Goal: Task Accomplishment & Management: Manage account settings

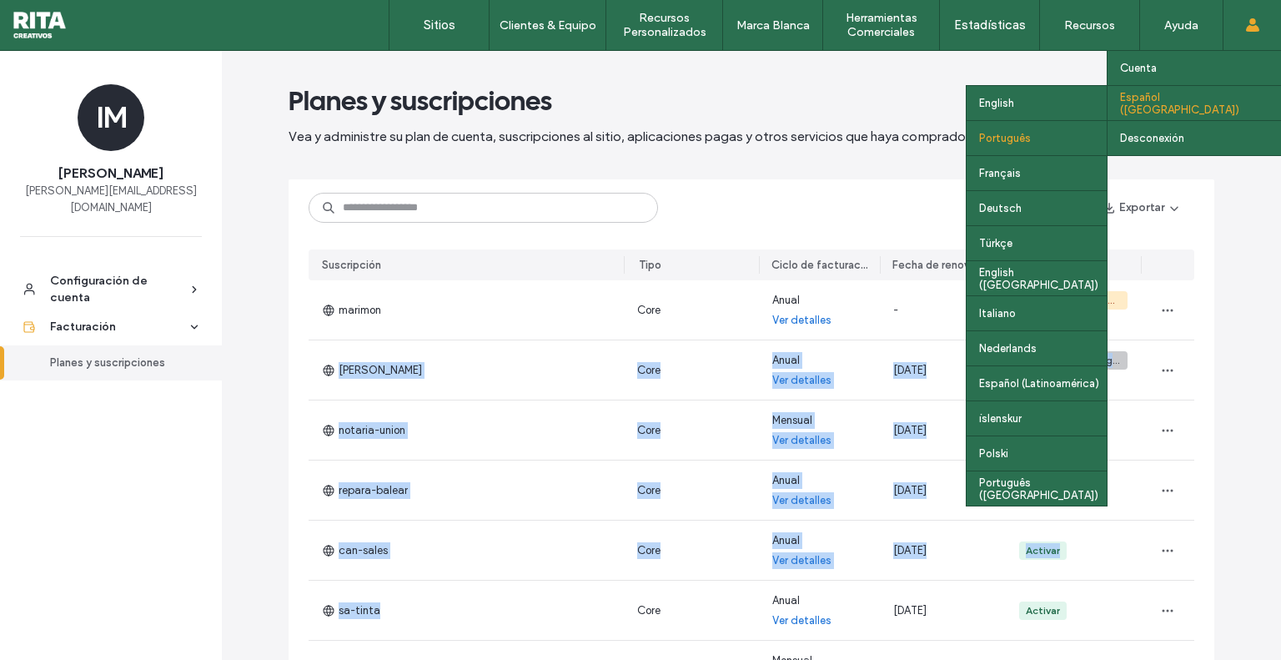
scroll to position [189, 0]
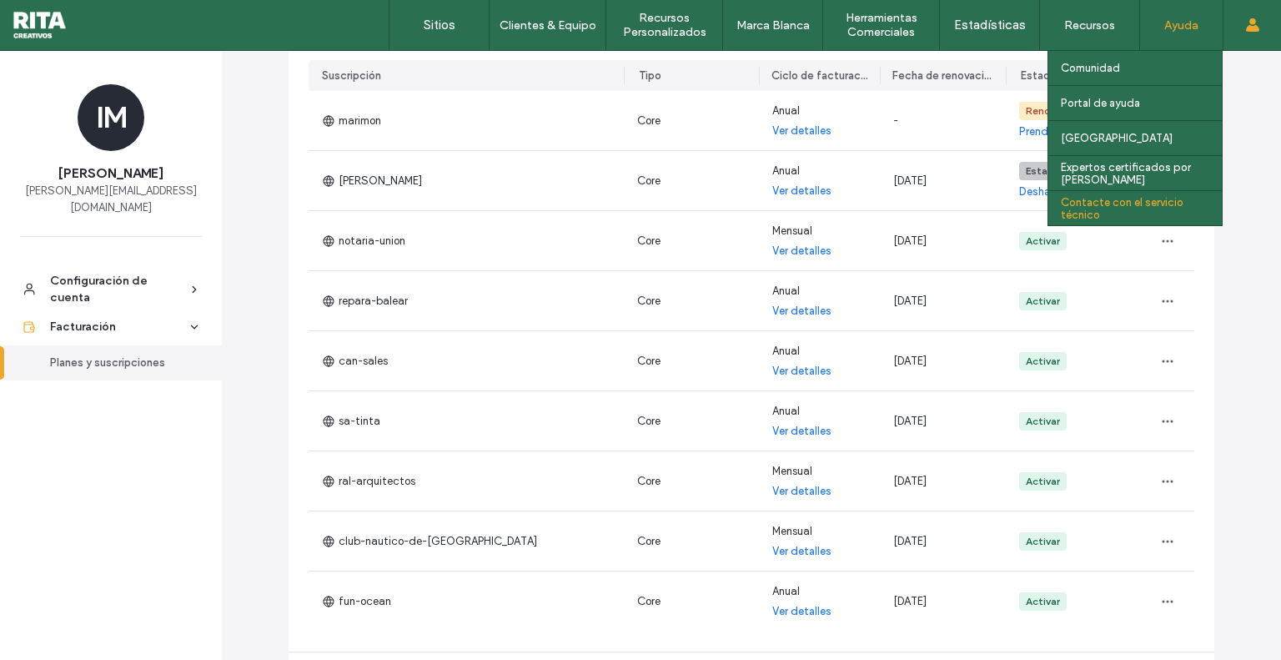
click at [1132, 204] on label "Contacte con el servicio técnico" at bounding box center [1141, 208] width 161 height 25
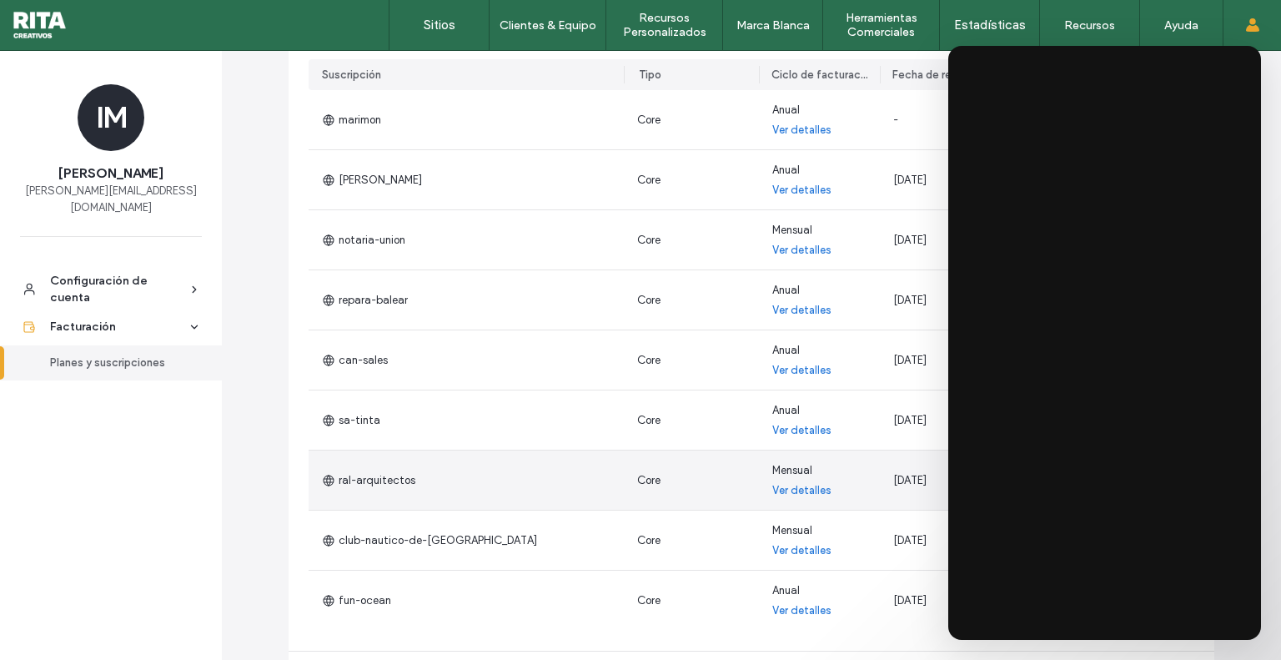
scroll to position [192, 0]
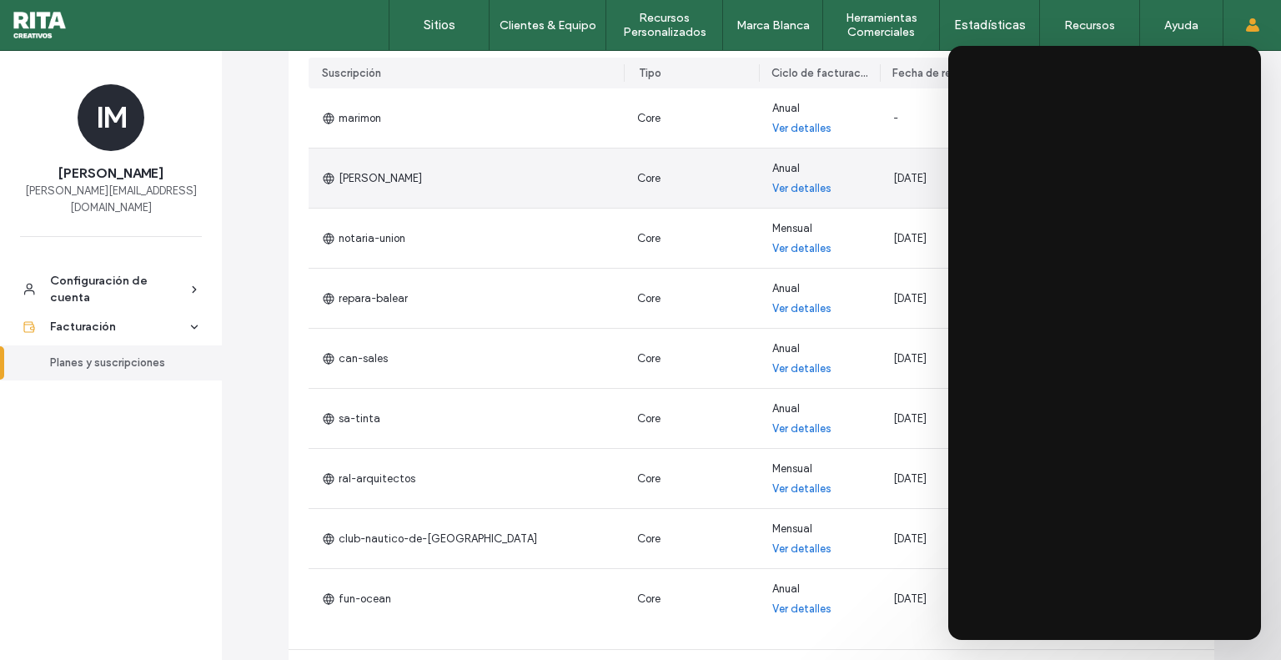
click at [684, 184] on div "Core" at bounding box center [691, 177] width 135 height 59
click at [777, 184] on link "Ver detalles" at bounding box center [801, 188] width 59 height 17
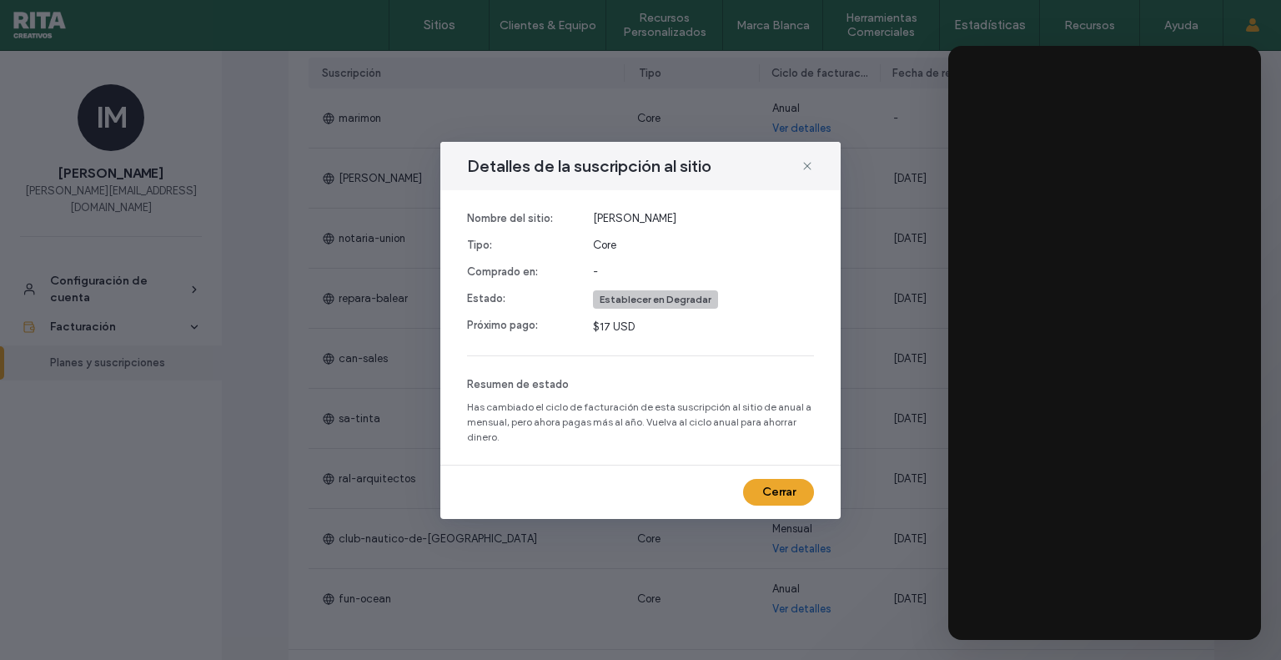
click at [557, 400] on span "Has cambiado el ciclo de facturación de esta suscripción al sitio de anual a me…" at bounding box center [640, 422] width 347 height 45
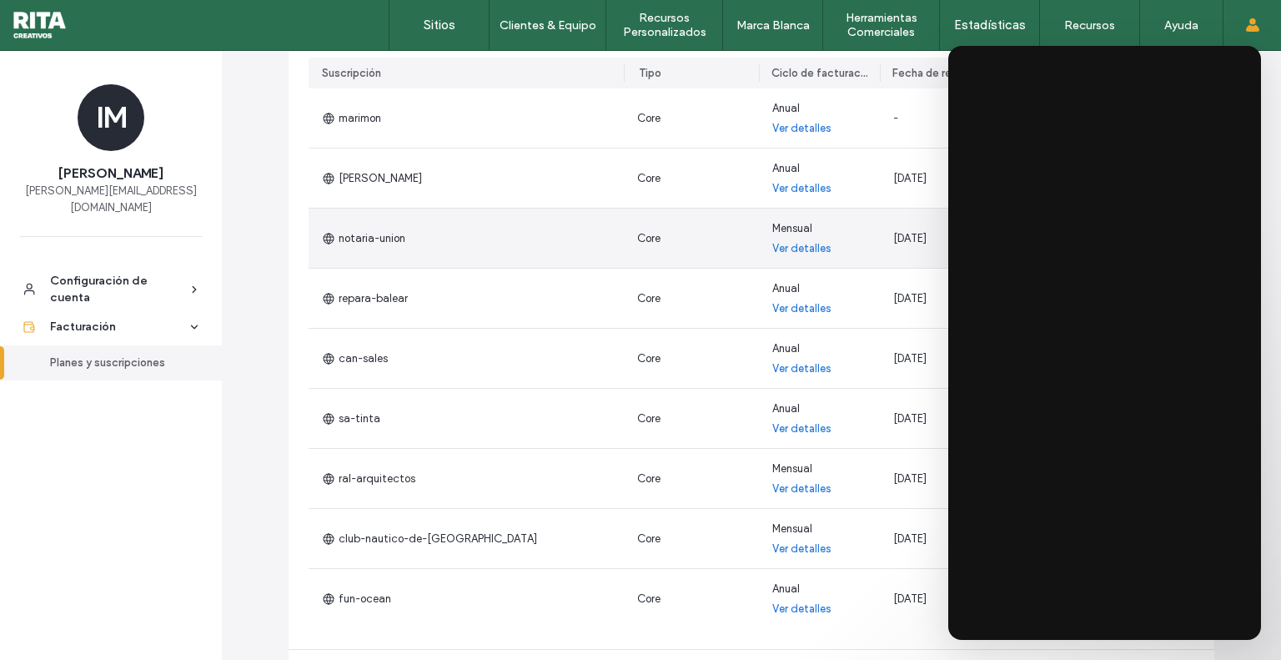
click at [702, 259] on div "Core" at bounding box center [691, 238] width 135 height 59
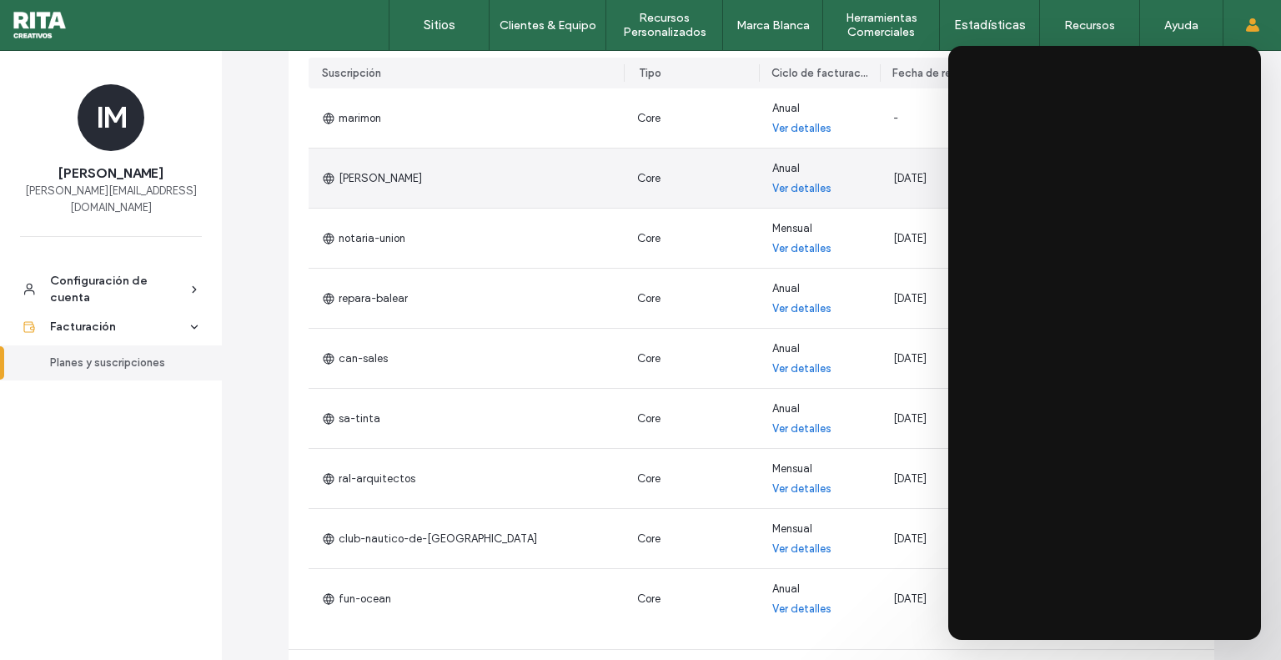
click at [801, 189] on link "Ver detalles" at bounding box center [801, 188] width 59 height 17
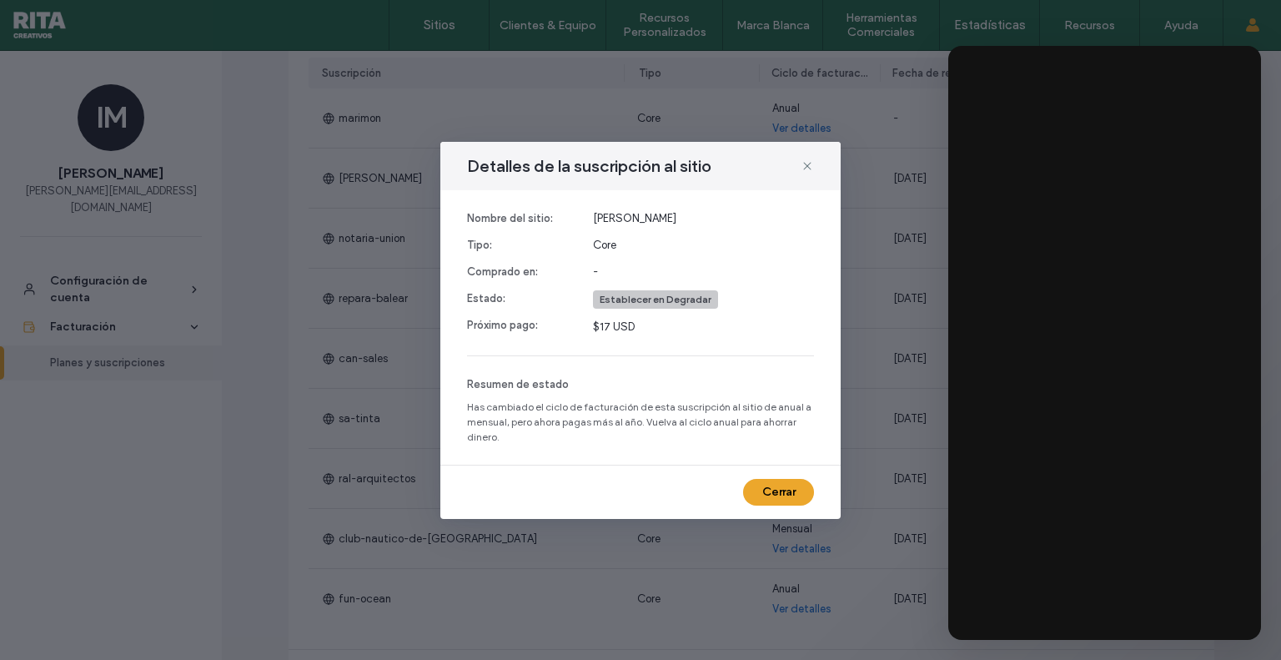
click at [669, 286] on div "alex-sanchez-cabezudo Core - Establecer en Degradar $17 USD" at bounding box center [703, 272] width 221 height 125
click at [804, 164] on icon at bounding box center [807, 165] width 13 height 13
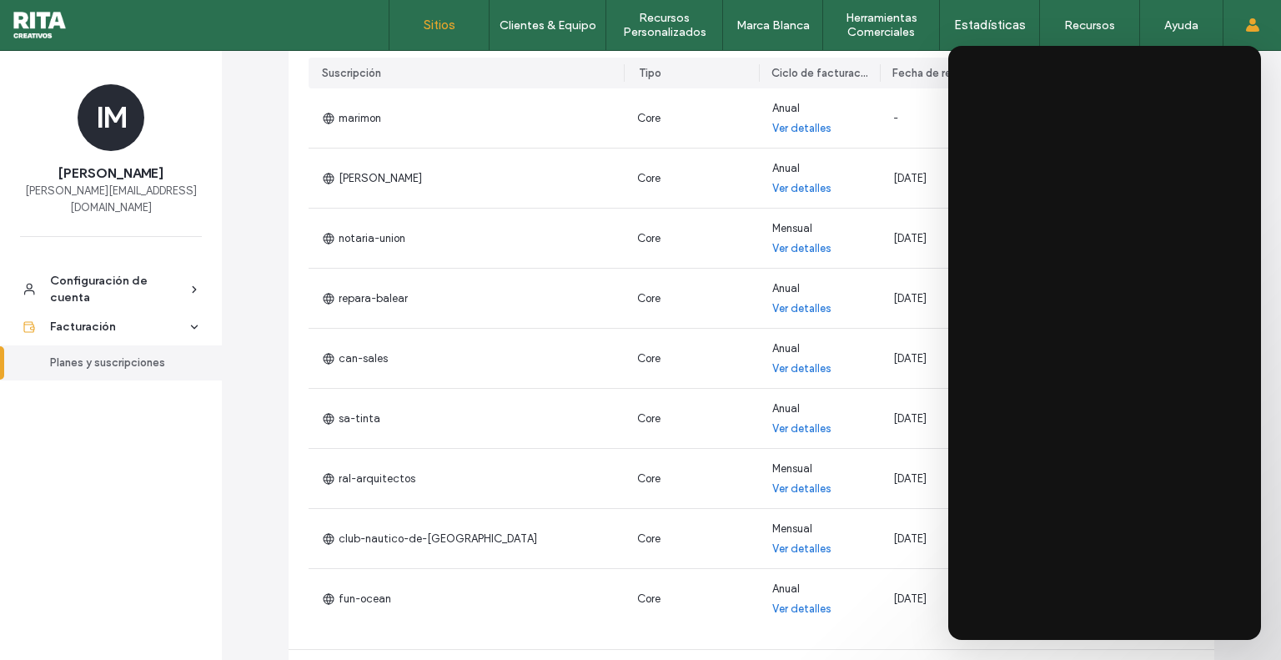
click at [461, 48] on link "Sitios" at bounding box center [439, 25] width 99 height 50
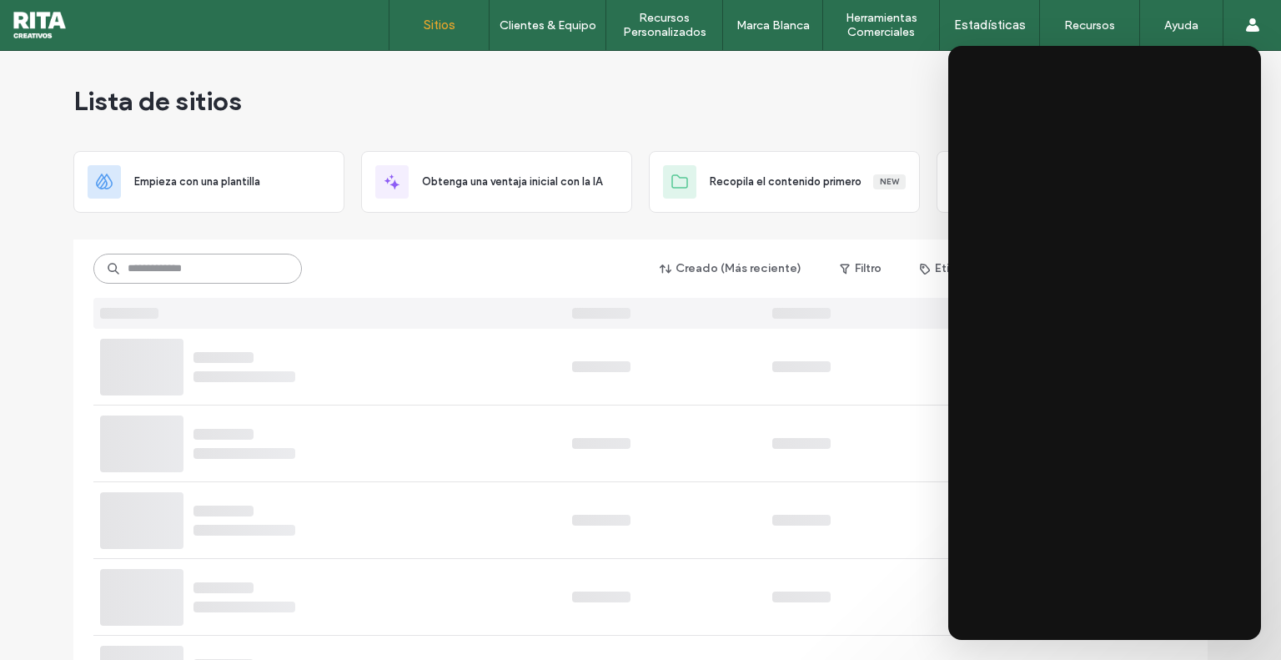
click at [255, 267] on input at bounding box center [197, 269] width 209 height 30
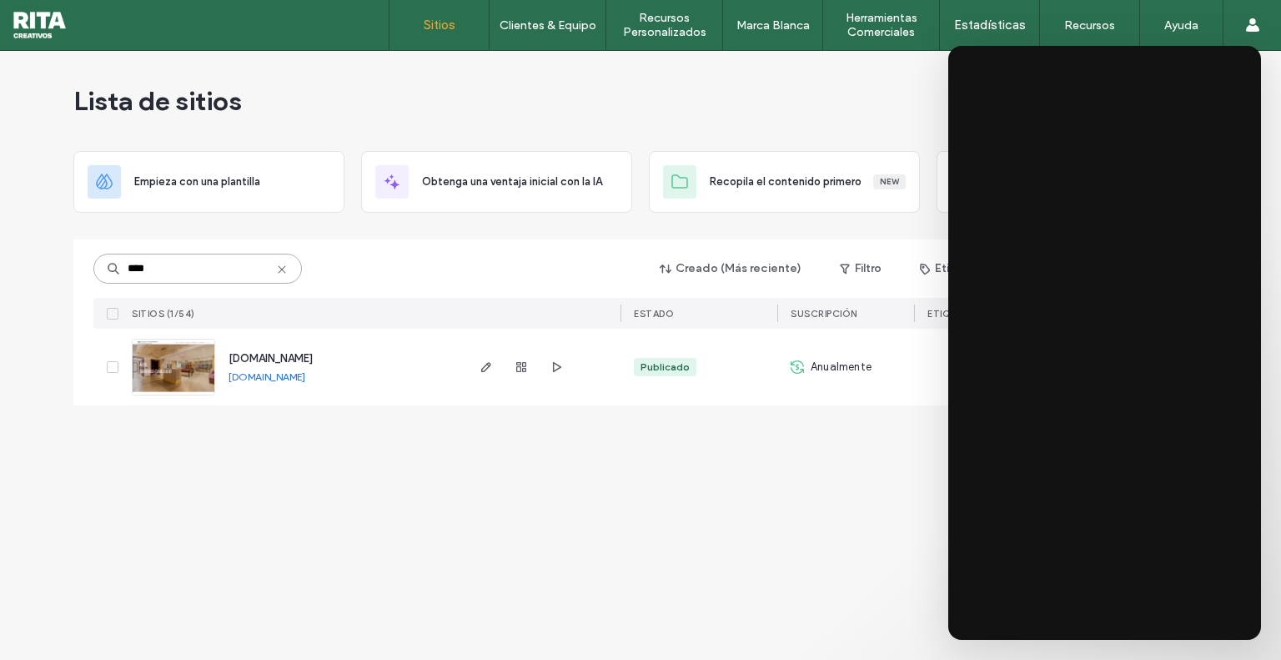
type input "****"
click at [279, 378] on link "www.alexscmallorca.com" at bounding box center [267, 376] width 77 height 13
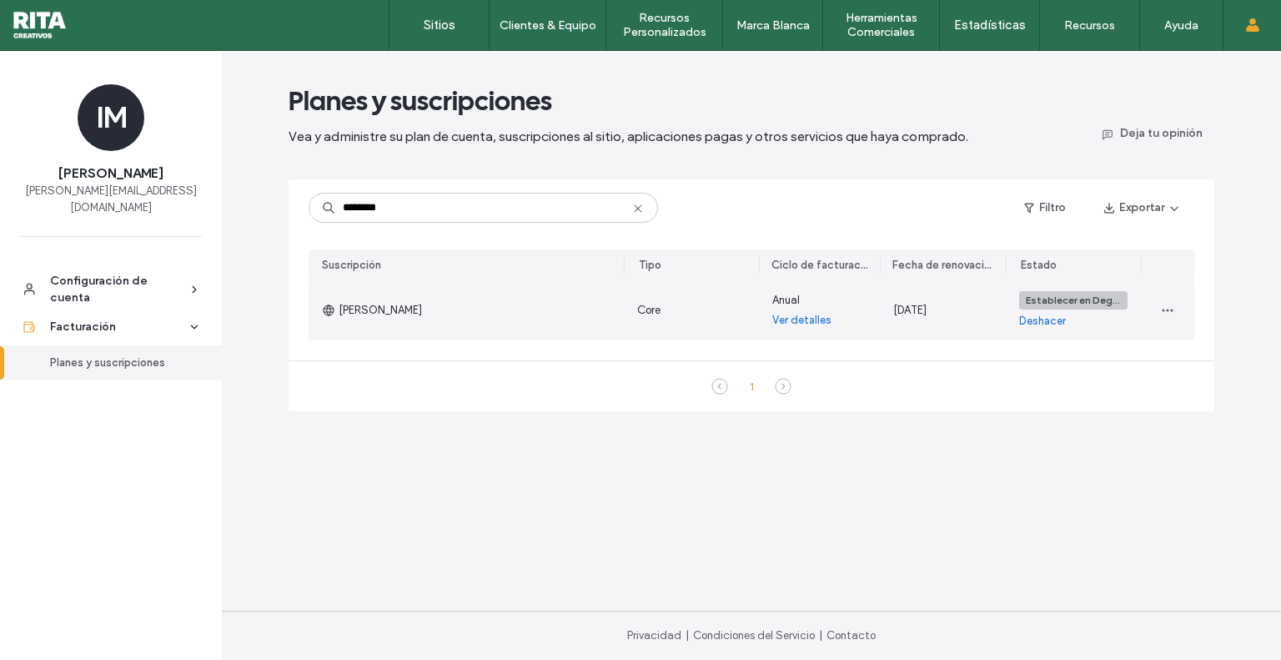
click at [1033, 322] on link "Deshacer" at bounding box center [1042, 321] width 47 height 17
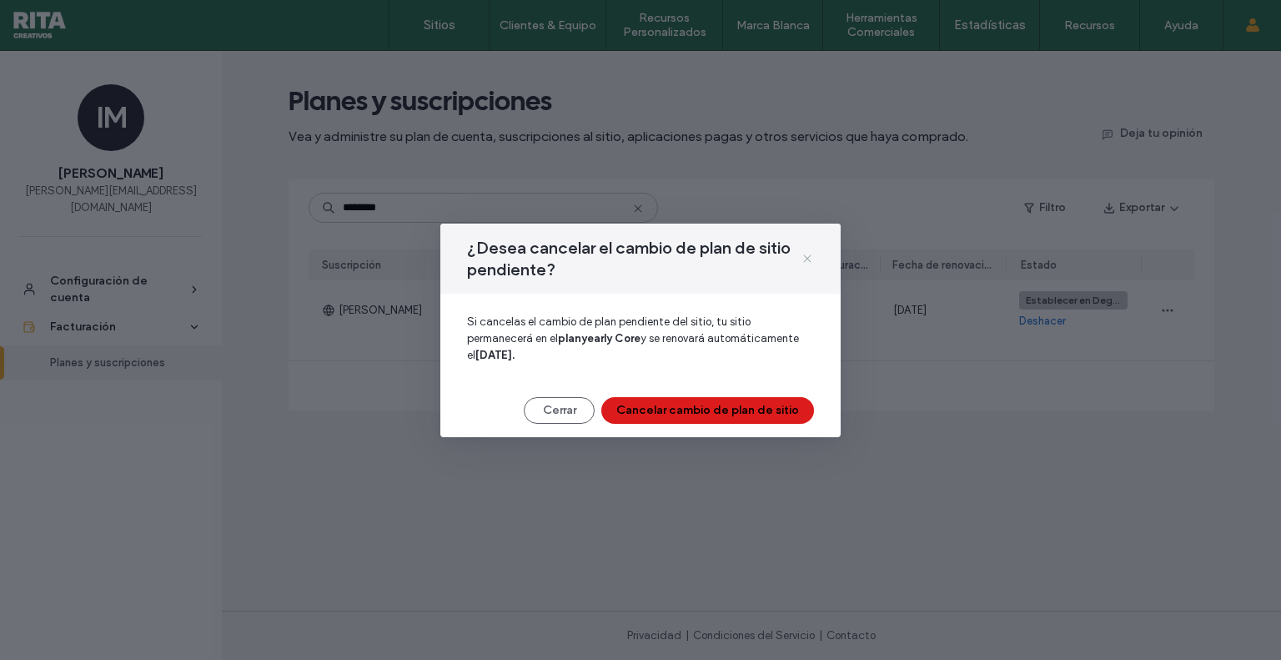
click at [810, 255] on use at bounding box center [807, 258] width 8 height 8
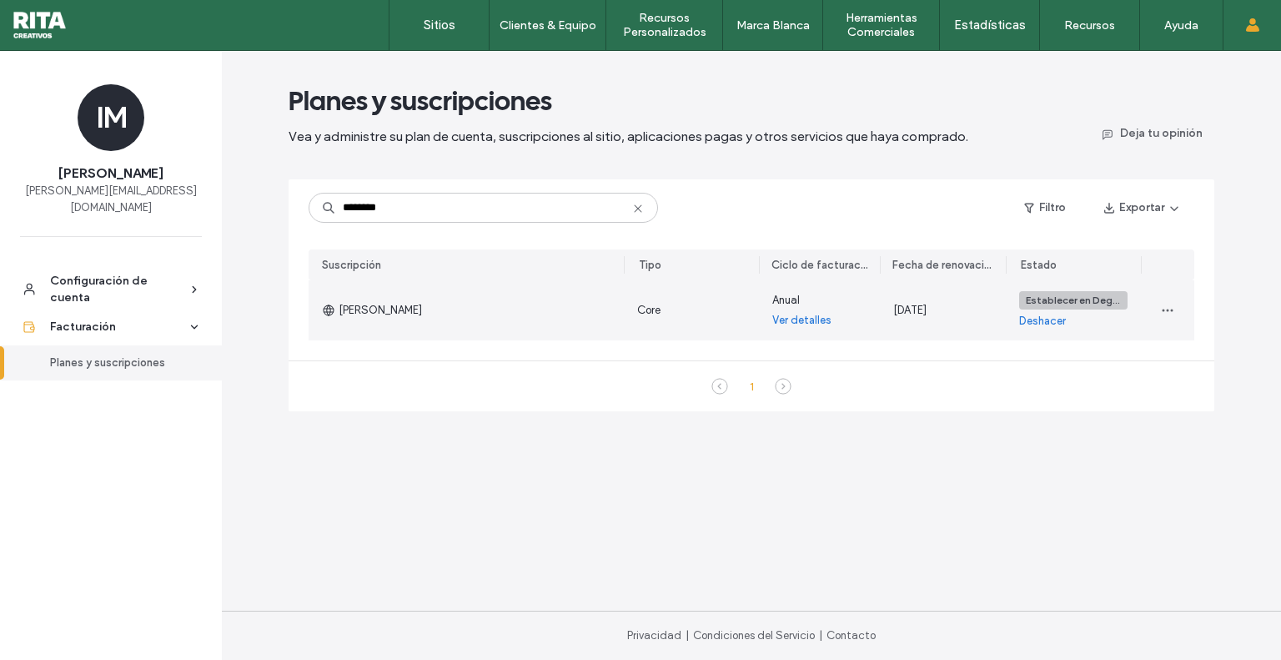
click at [792, 325] on link "Ver detalles" at bounding box center [801, 320] width 59 height 17
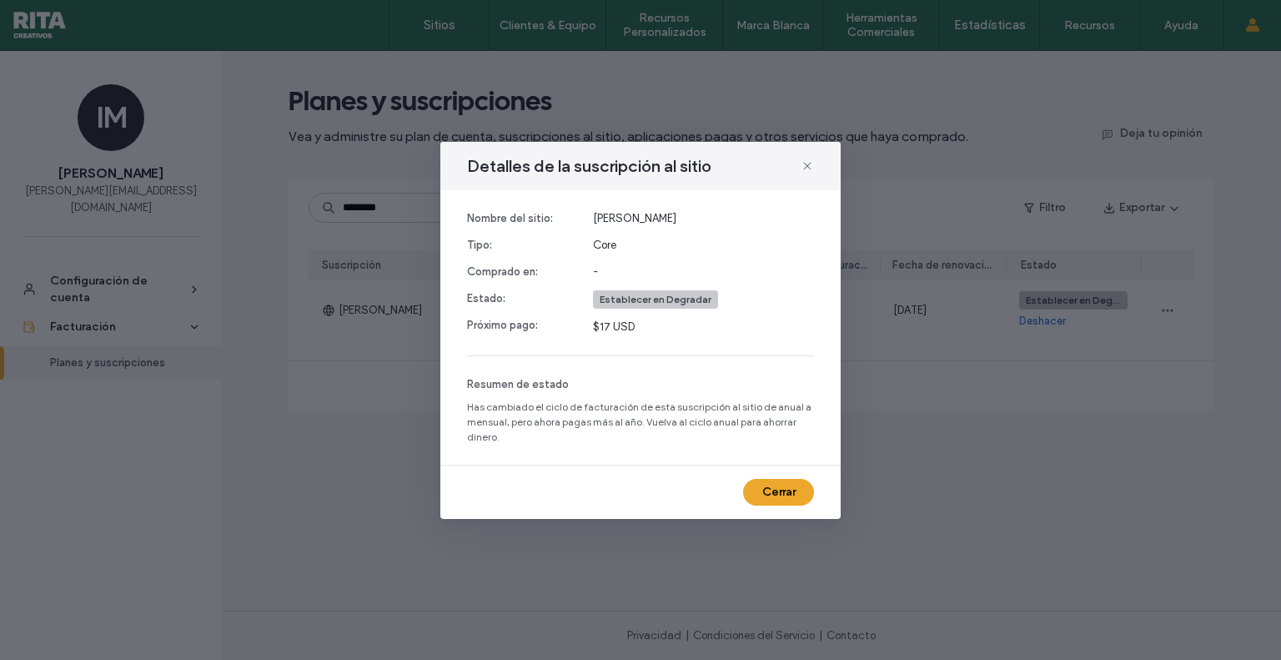
click at [797, 164] on div "Detalles de la suscripción al sitio" at bounding box center [640, 166] width 400 height 48
click at [814, 164] on div "Detalles de la suscripción al sitio" at bounding box center [640, 166] width 400 height 48
click at [807, 173] on span at bounding box center [807, 166] width 13 height 22
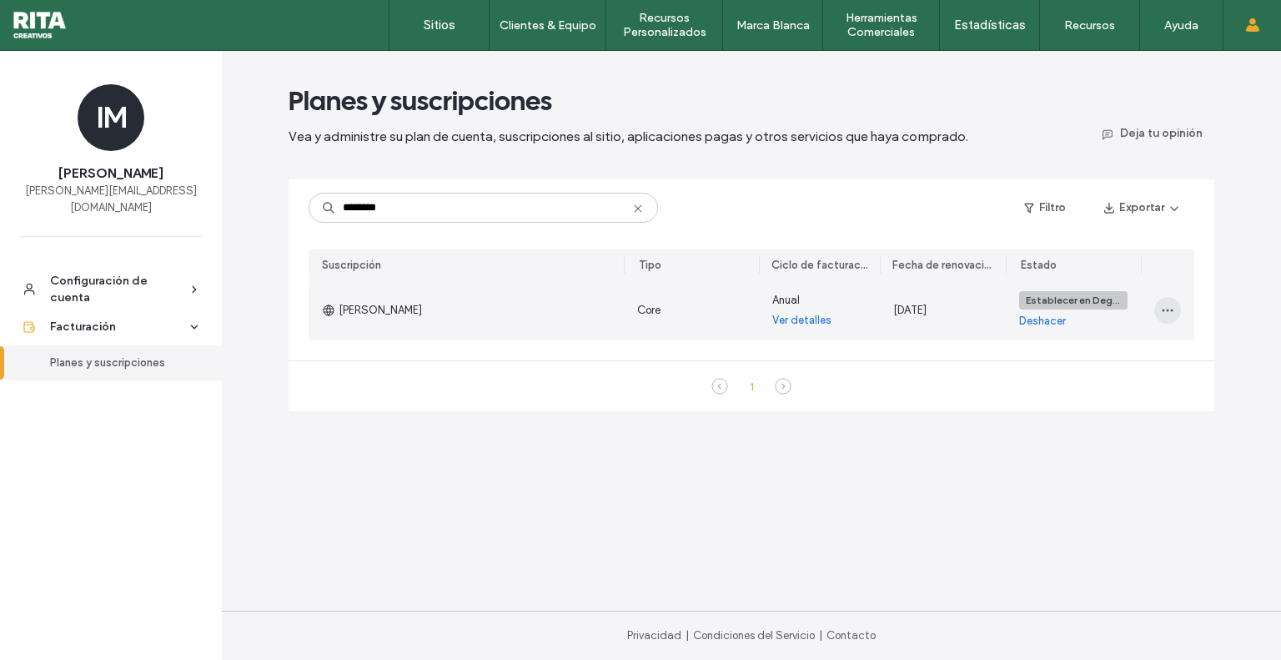
click at [1165, 302] on span "button" at bounding box center [1168, 310] width 27 height 27
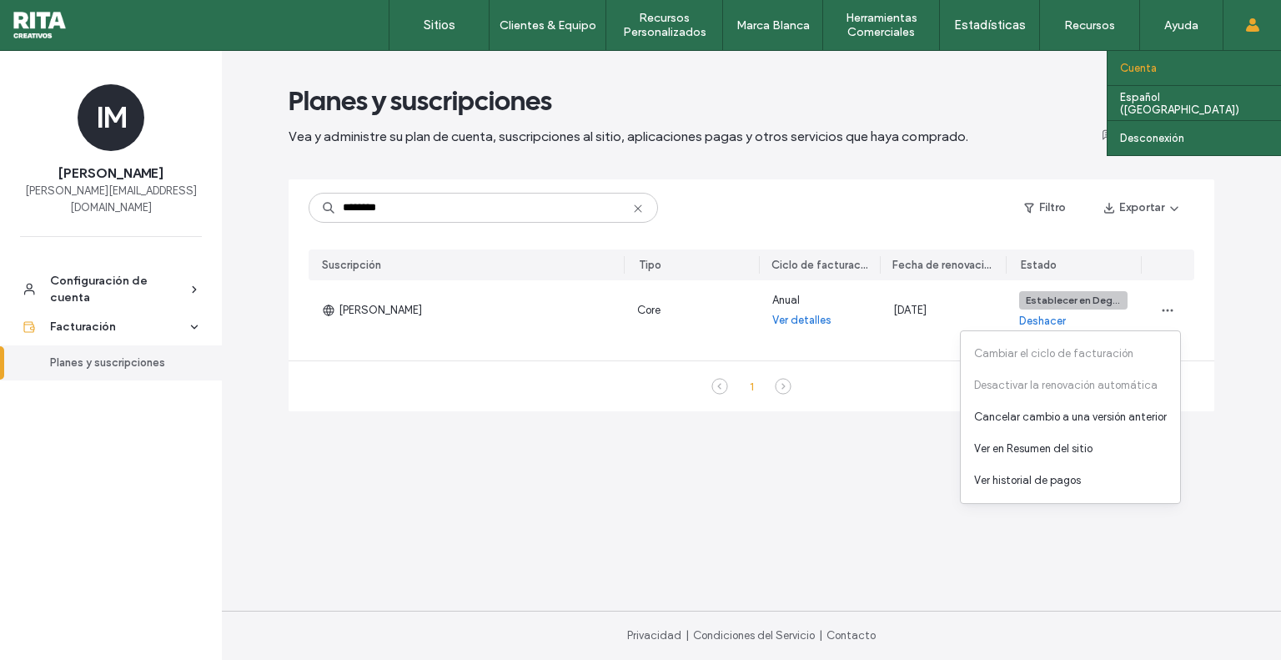
click at [1130, 70] on label "Cuenta" at bounding box center [1138, 68] width 37 height 13
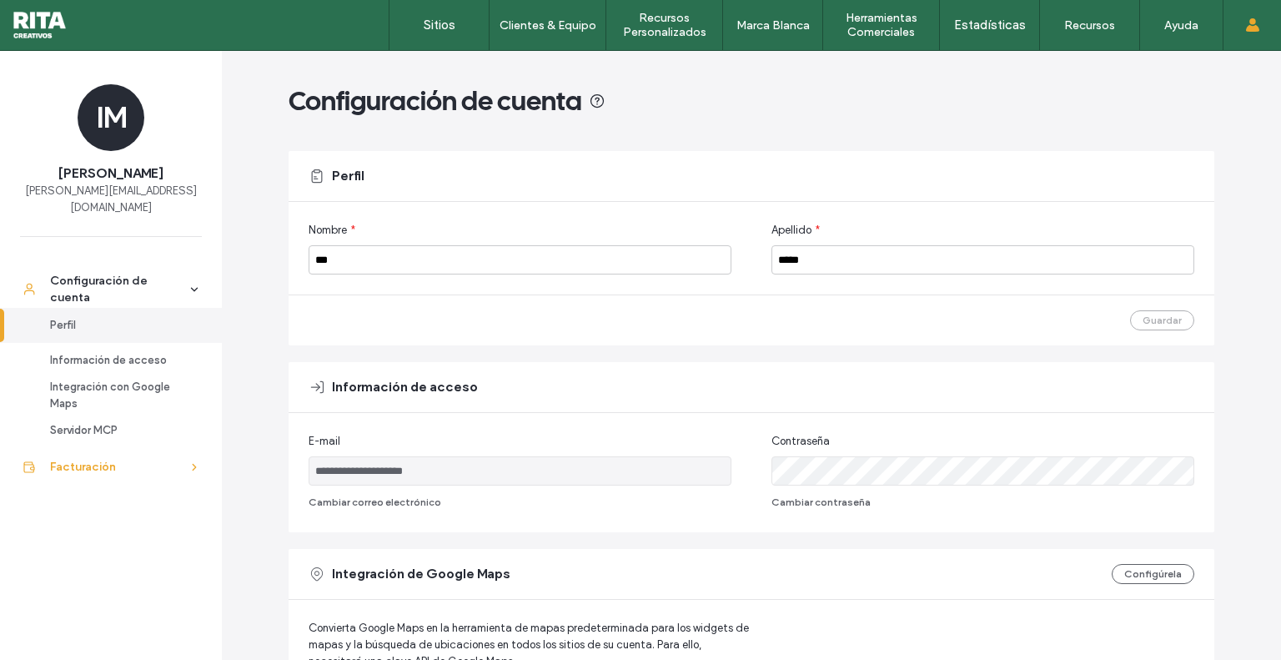
click at [153, 459] on div "Facturación" at bounding box center [118, 467] width 137 height 17
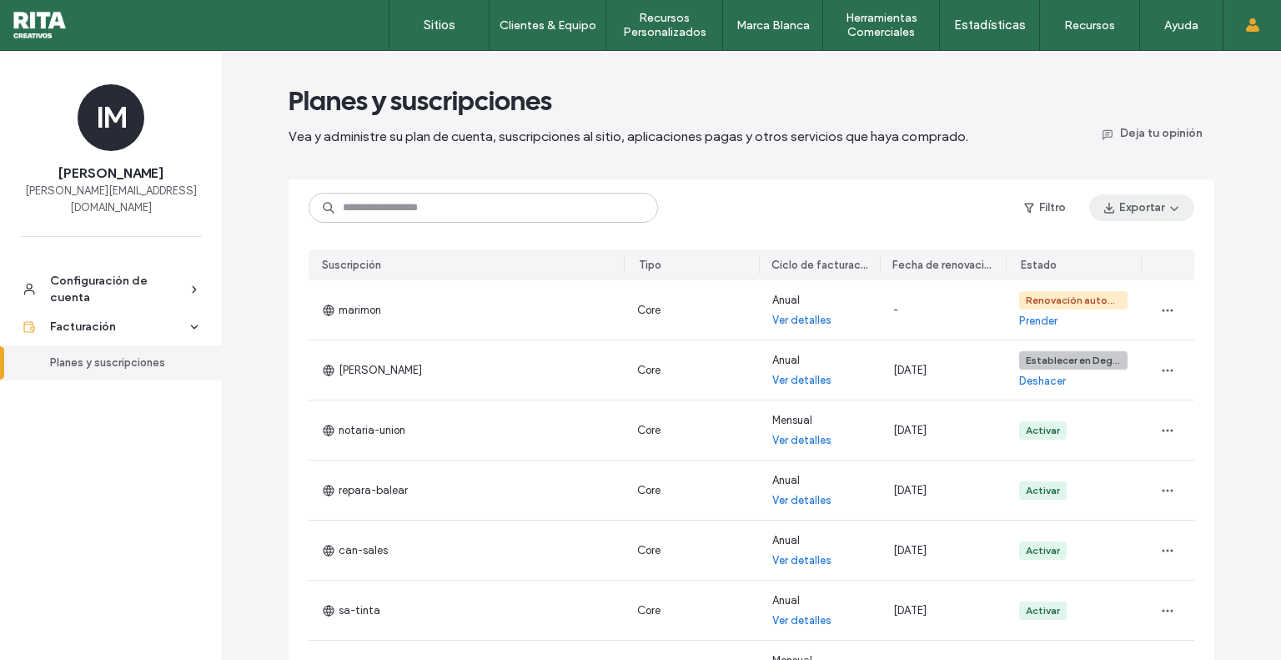
click at [1125, 215] on button "Exportar" at bounding box center [1141, 207] width 105 height 27
click at [1085, 258] on span "Todos" at bounding box center [1089, 251] width 30 height 17
